Goal: Task Accomplishment & Management: Manage account settings

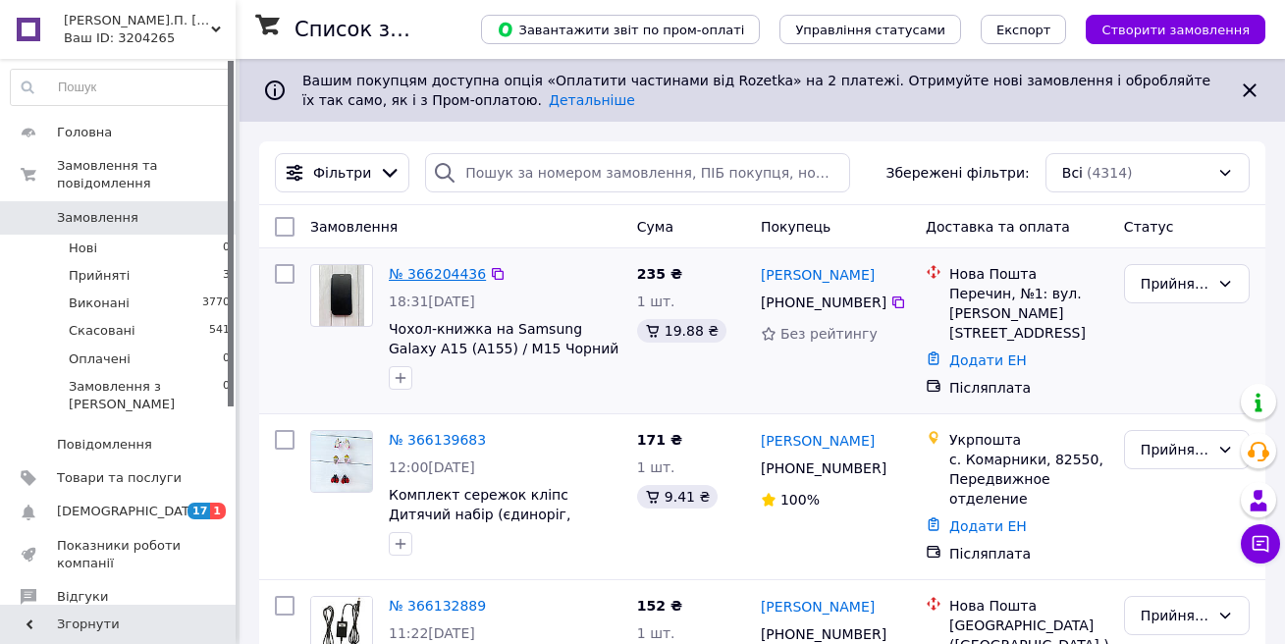
click at [415, 274] on link "№ 366204436" at bounding box center [437, 274] width 97 height 16
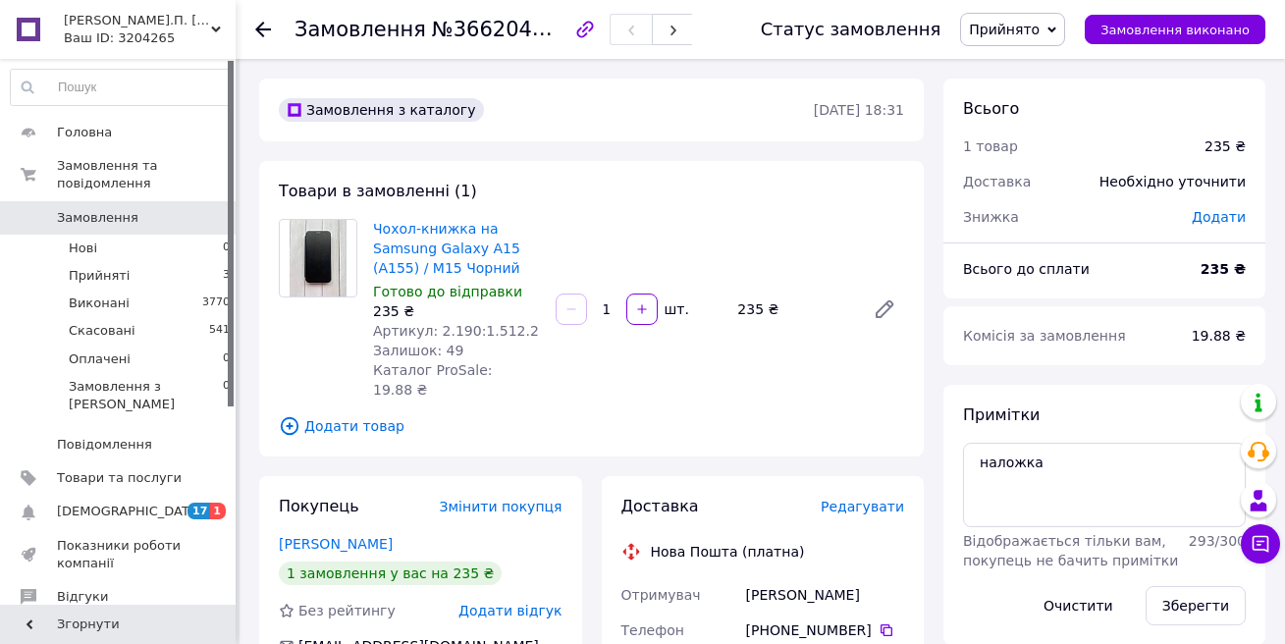
click at [99, 209] on span "Замовлення" at bounding box center [97, 218] width 81 height 18
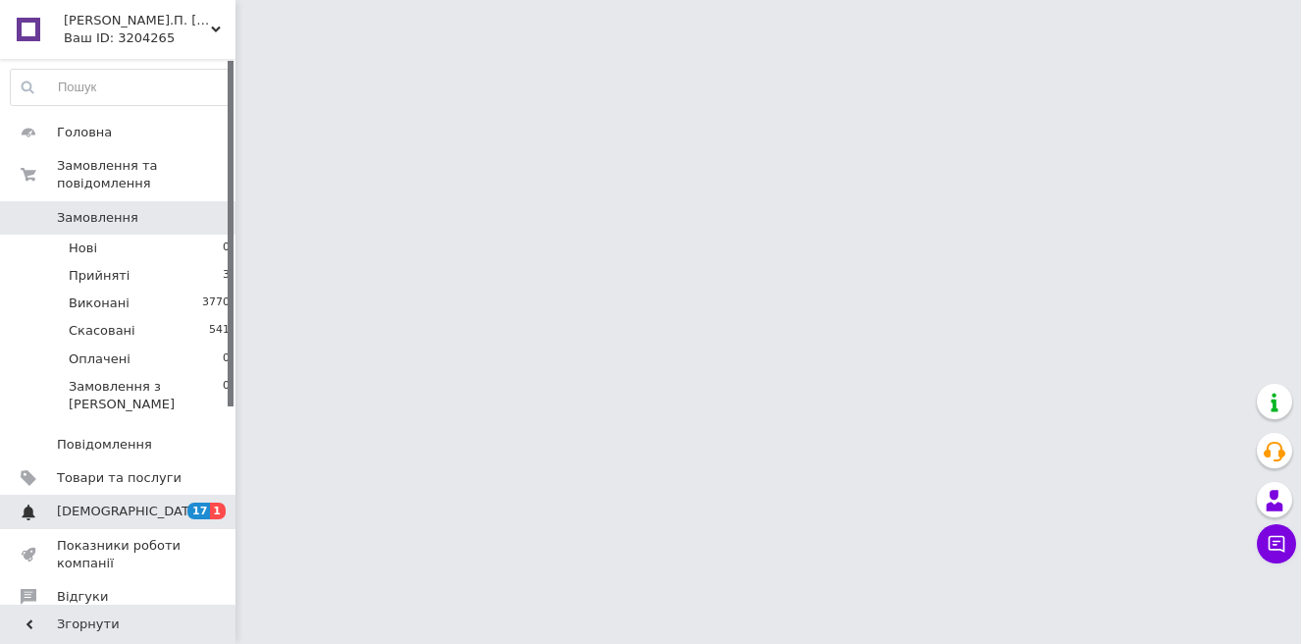
click at [219, 502] on span "1" at bounding box center [218, 510] width 16 height 17
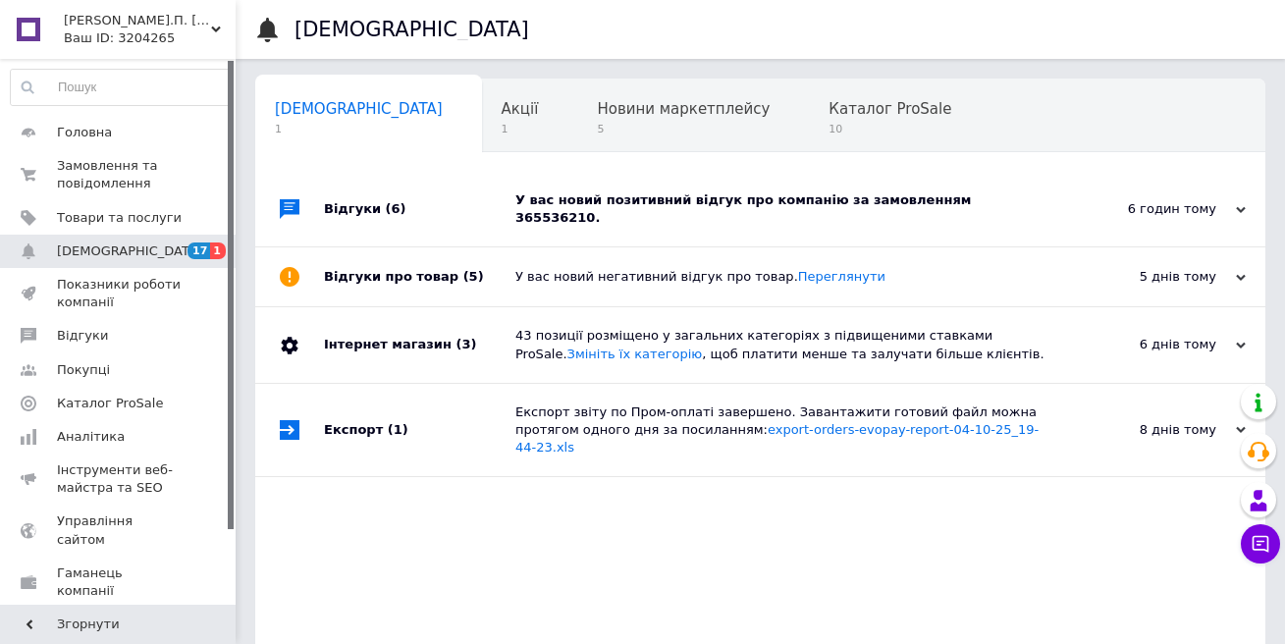
click at [662, 199] on div "У вас новий позитивний відгук про компанію за замовленням 365536210." at bounding box center [782, 208] width 534 height 35
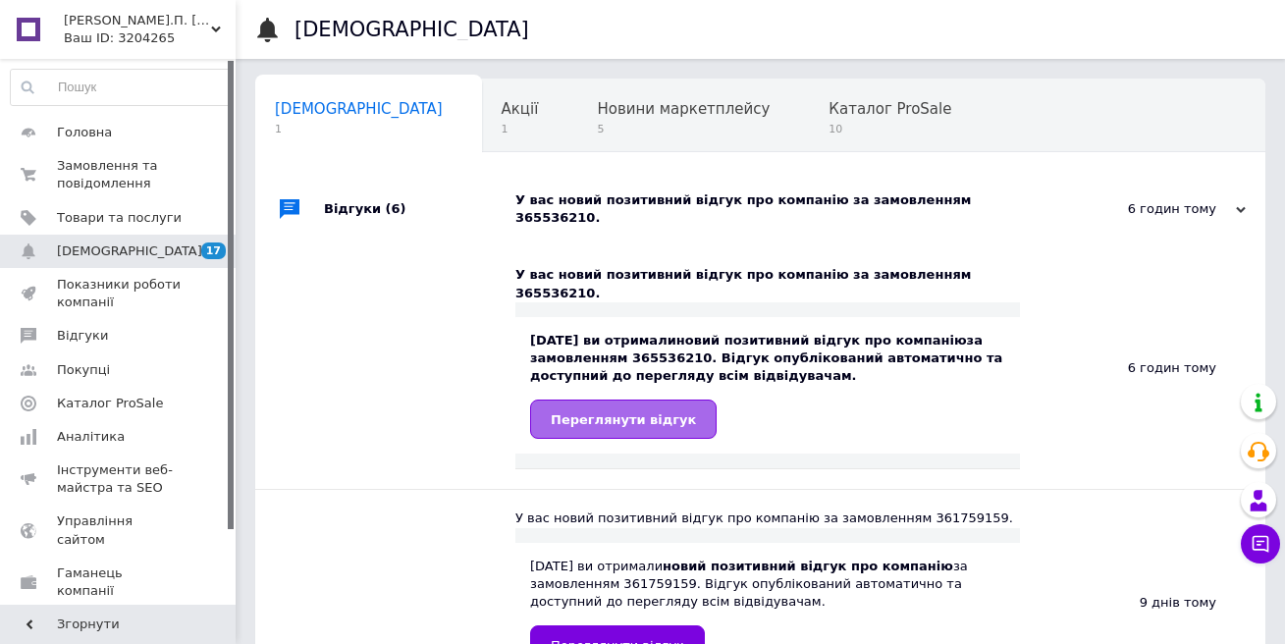
click at [567, 412] on span "Переглянути відгук" at bounding box center [623, 419] width 145 height 15
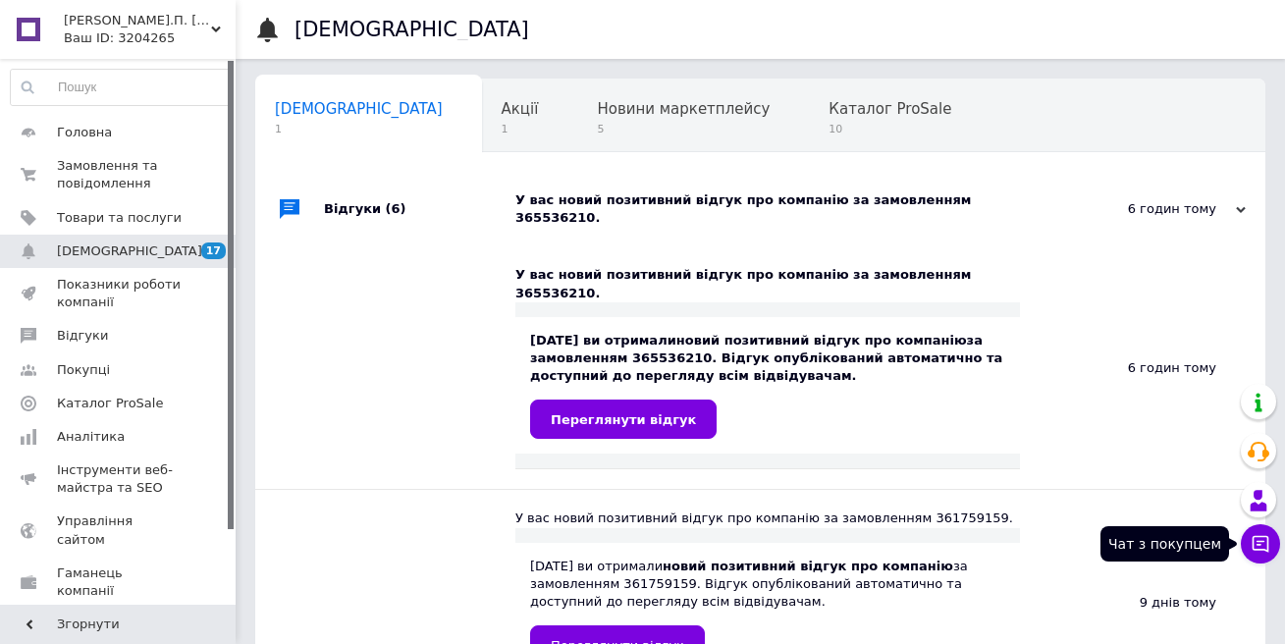
click at [1261, 548] on icon at bounding box center [1260, 544] width 20 height 20
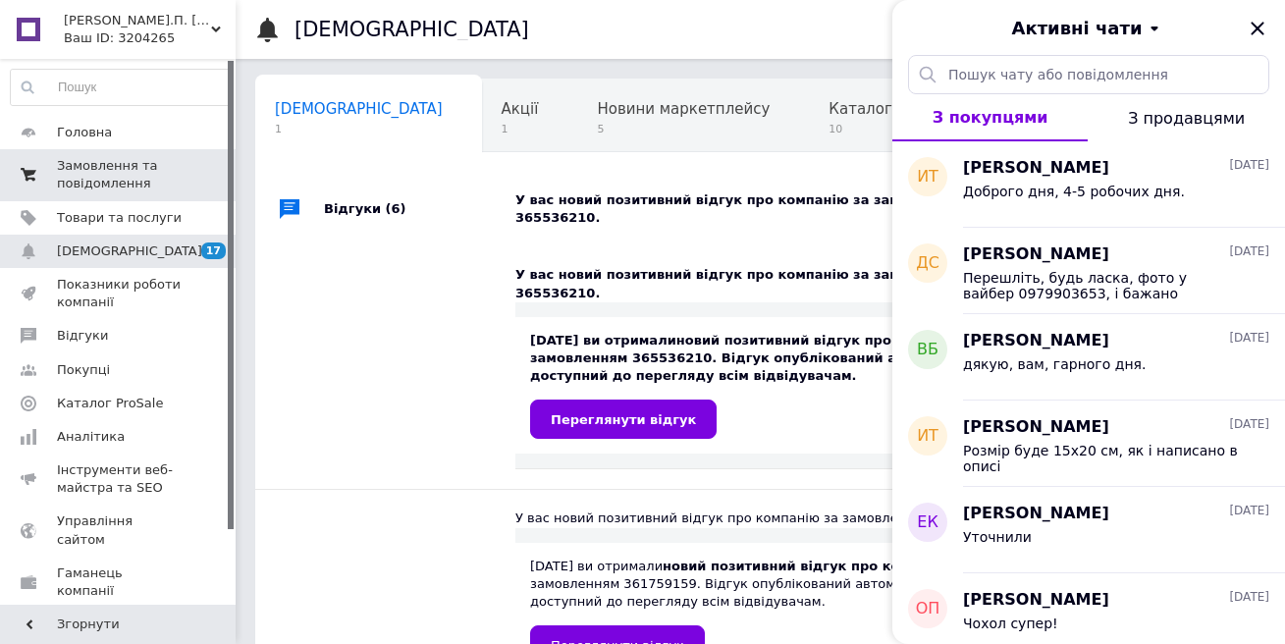
click at [107, 167] on span "Замовлення та повідомлення" at bounding box center [119, 174] width 125 height 35
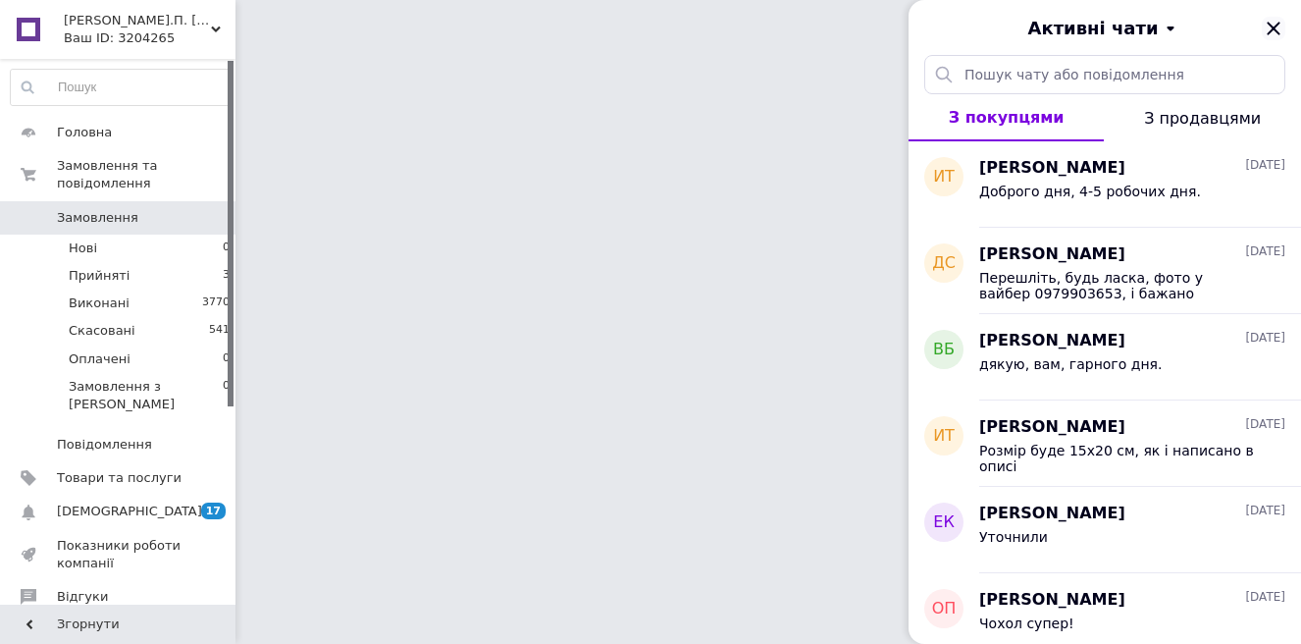
click at [1277, 18] on icon "Закрити" at bounding box center [1274, 29] width 24 height 24
